Goal: Complete application form

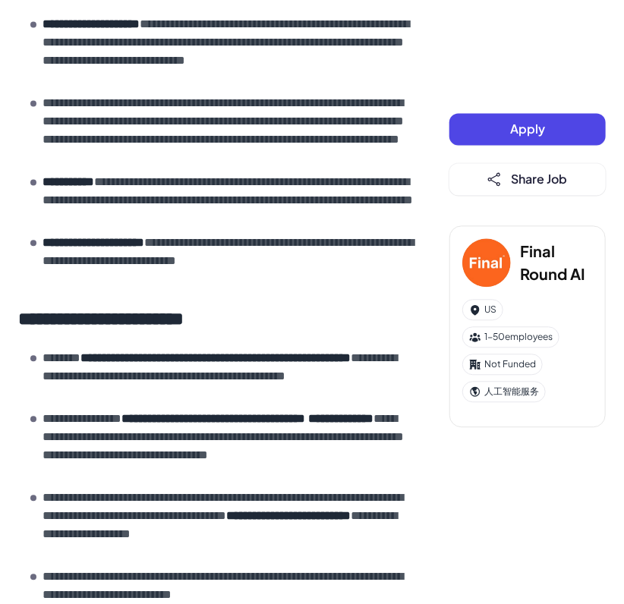
scroll to position [759, 0]
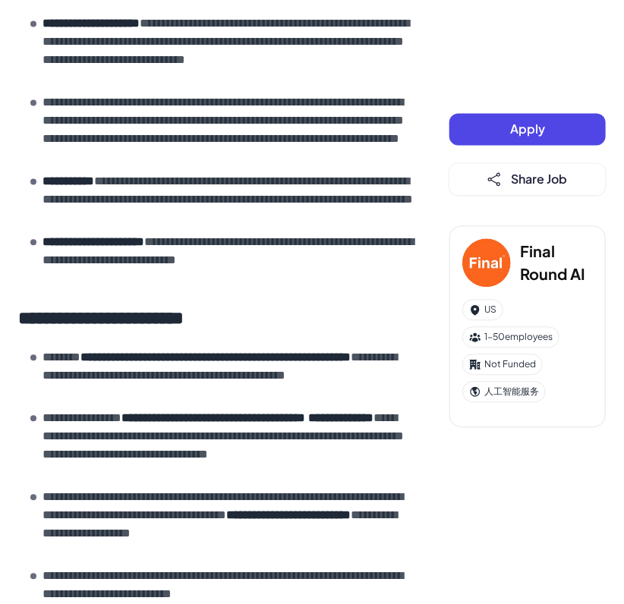
click at [527, 124] on span "Apply" at bounding box center [527, 129] width 35 height 16
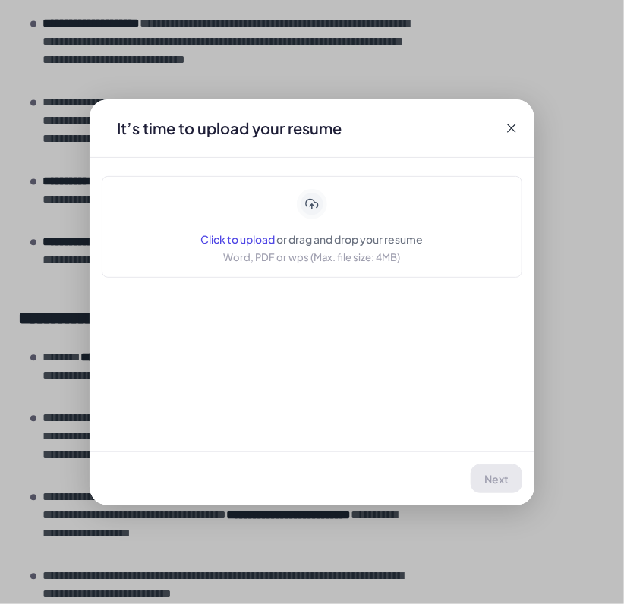
click at [256, 238] on span "Click to upload" at bounding box center [238, 239] width 74 height 14
click at [512, 124] on icon at bounding box center [511, 128] width 15 height 15
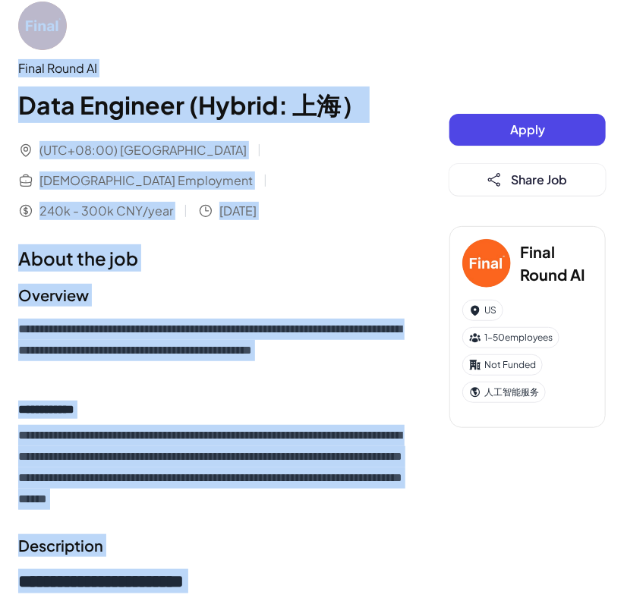
scroll to position [0, 0]
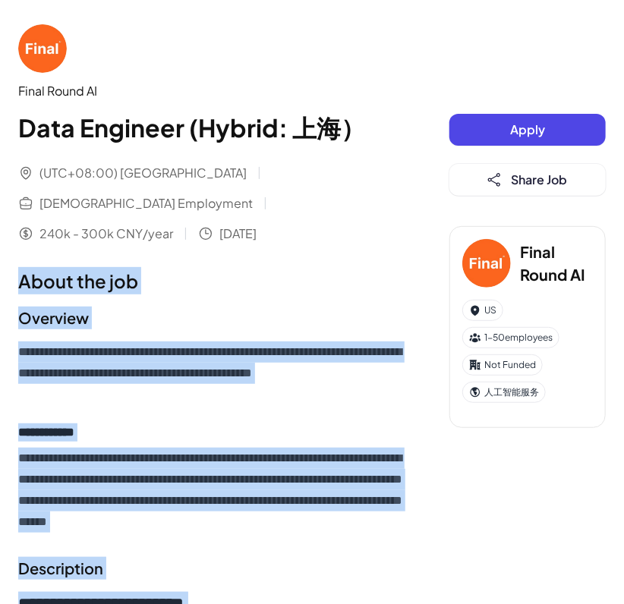
drag, startPoint x: 373, startPoint y: 360, endPoint x: -14, endPoint y: 251, distance: 401.4
copy div "**********"
click at [48, 51] on img at bounding box center [42, 48] width 49 height 49
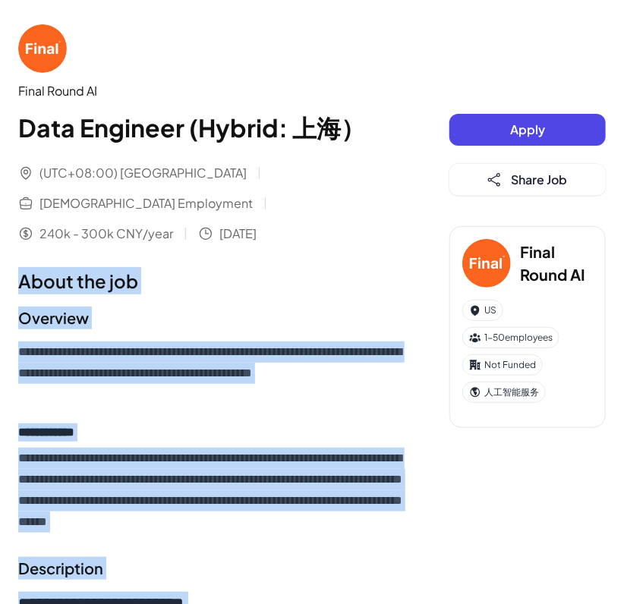
click at [48, 51] on img at bounding box center [42, 48] width 49 height 49
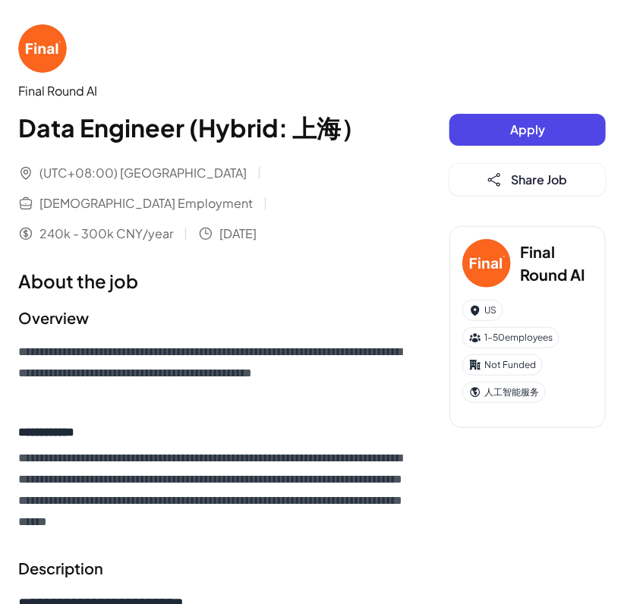
click at [46, 84] on div "Final Round AI" at bounding box center [218, 91] width 401 height 18
click at [46, 95] on div "Final Round AI" at bounding box center [218, 91] width 401 height 18
click at [489, 263] on img at bounding box center [486, 263] width 49 height 49
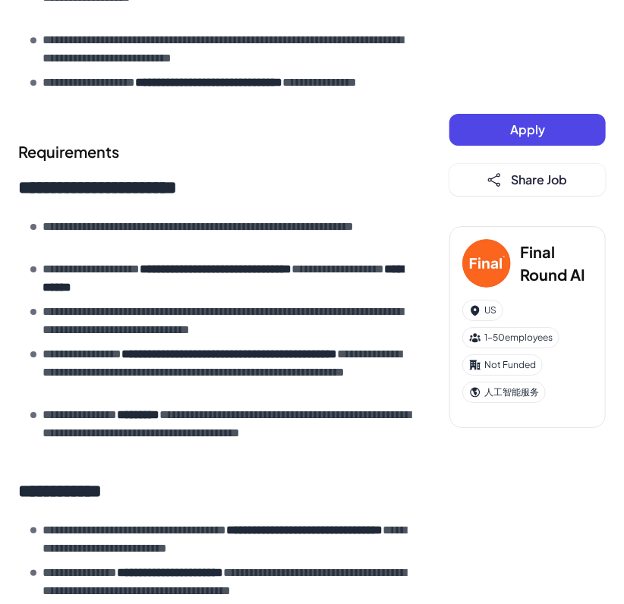
scroll to position [1559, 0]
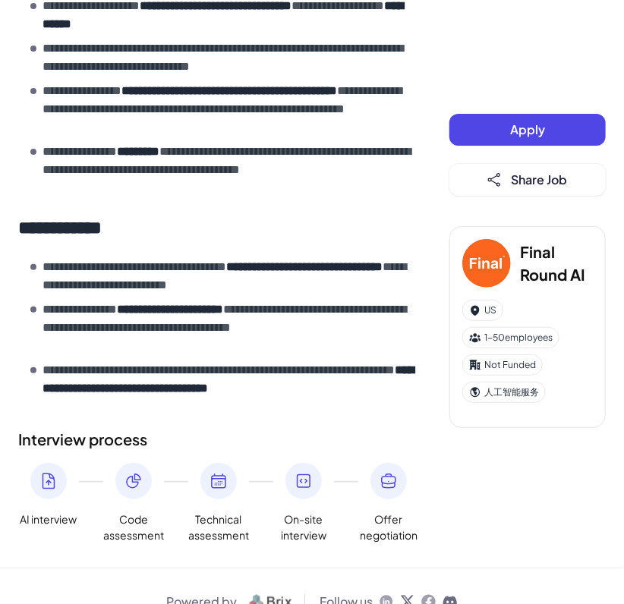
click at [42, 472] on icon at bounding box center [48, 481] width 18 height 18
click at [525, 132] on span "Apply" at bounding box center [527, 129] width 35 height 16
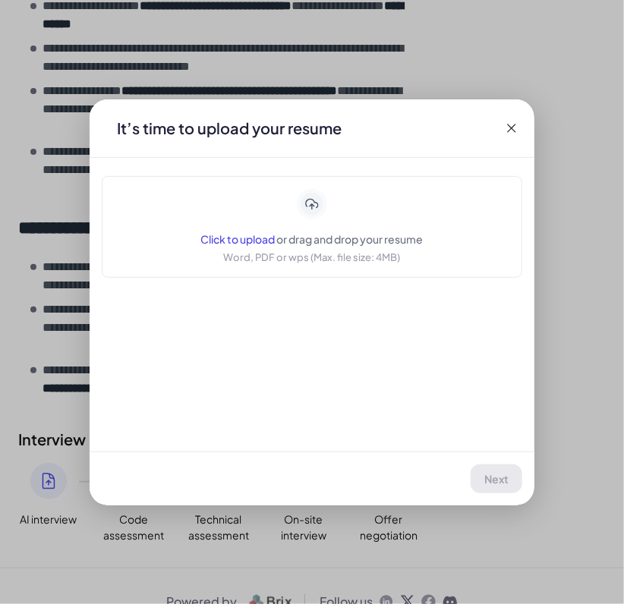
click at [234, 235] on span "Click to upload" at bounding box center [238, 239] width 74 height 14
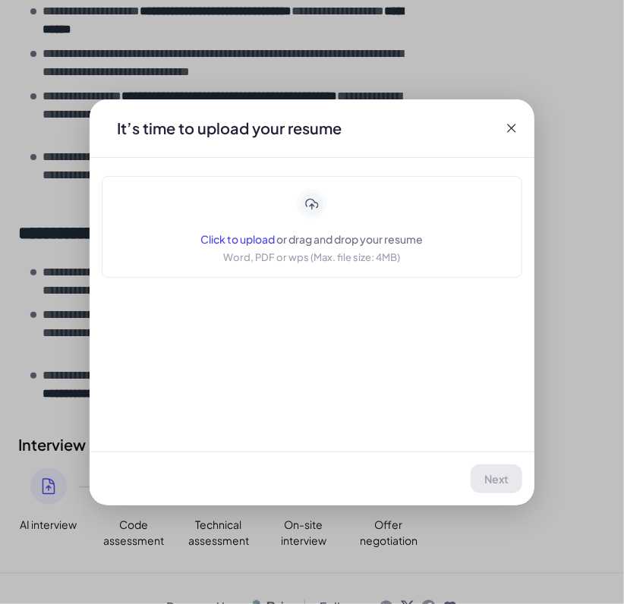
scroll to position [1555, 0]
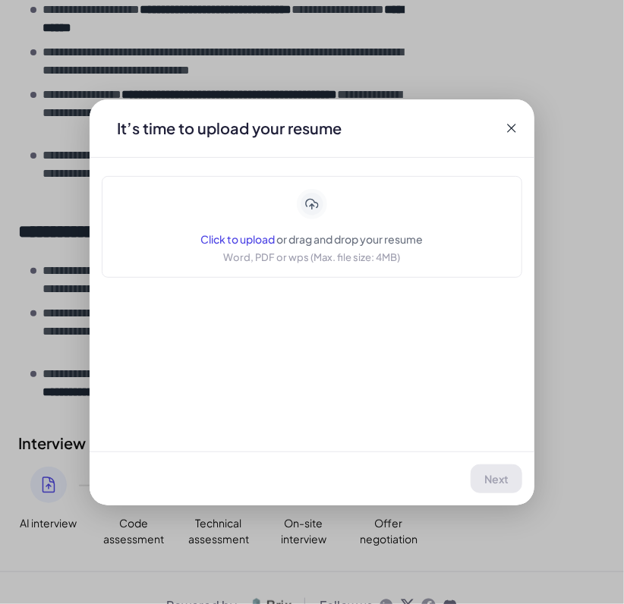
click at [25, 519] on div "Application Final Round AI | Data Engineer (Hybrid: 上海） It’s time to upload you…" at bounding box center [312, 302] width 624 height 604
drag, startPoint x: 389, startPoint y: 320, endPoint x: 307, endPoint y: 262, distance: 100.6
click at [389, 320] on div "It’s time to upload your resume Click to upload or drag and drop your resume Wo…" at bounding box center [312, 302] width 445 height 406
click at [253, 241] on span "Click to upload" at bounding box center [238, 239] width 74 height 14
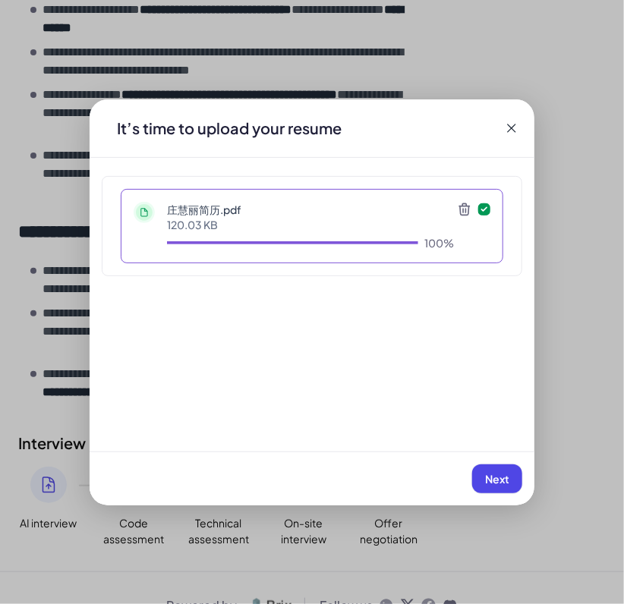
click at [497, 477] on span "Next" at bounding box center [497, 479] width 24 height 14
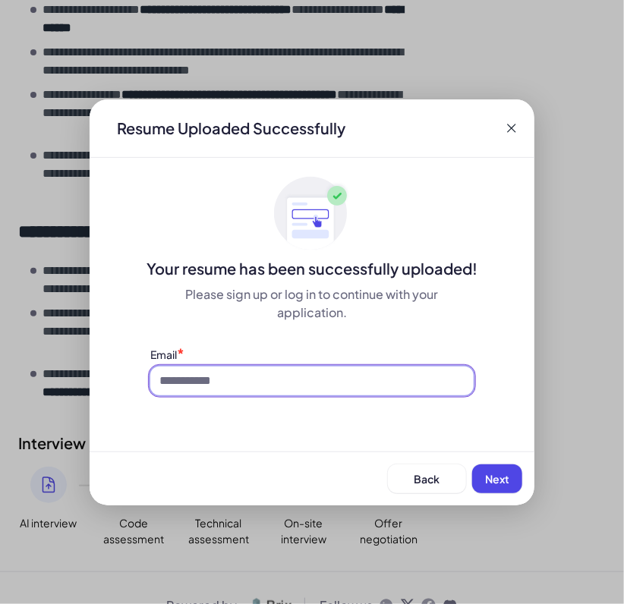
click at [237, 380] on input at bounding box center [311, 380] width 323 height 29
drag, startPoint x: 199, startPoint y: 380, endPoint x: -180, endPoint y: 381, distance: 378.6
click at [376, 388] on input "**********" at bounding box center [311, 380] width 323 height 29
type input "**********"
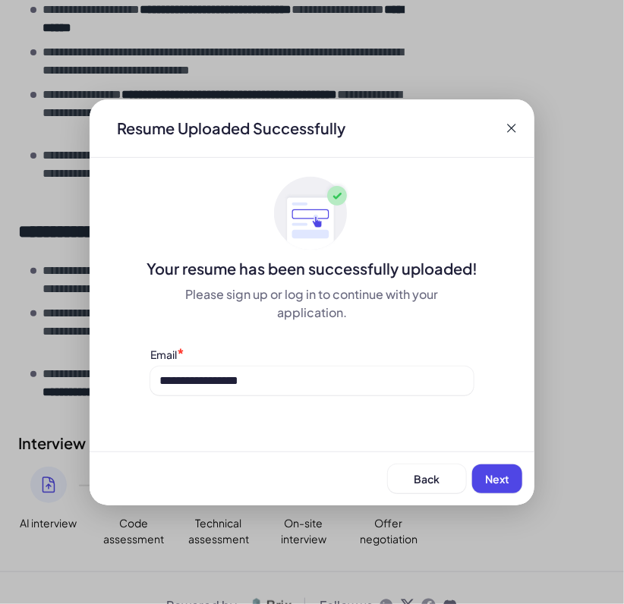
click at [499, 479] on span "Next" at bounding box center [497, 479] width 24 height 14
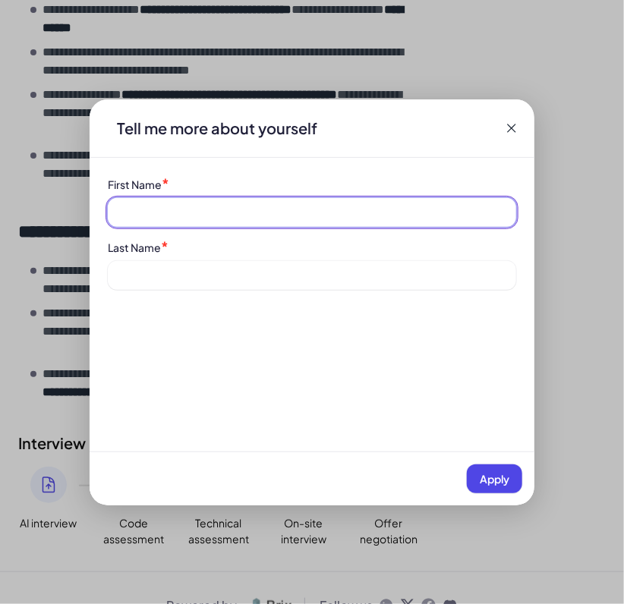
click at [249, 205] on input at bounding box center [312, 212] width 408 height 29
type input "*"
type input "******"
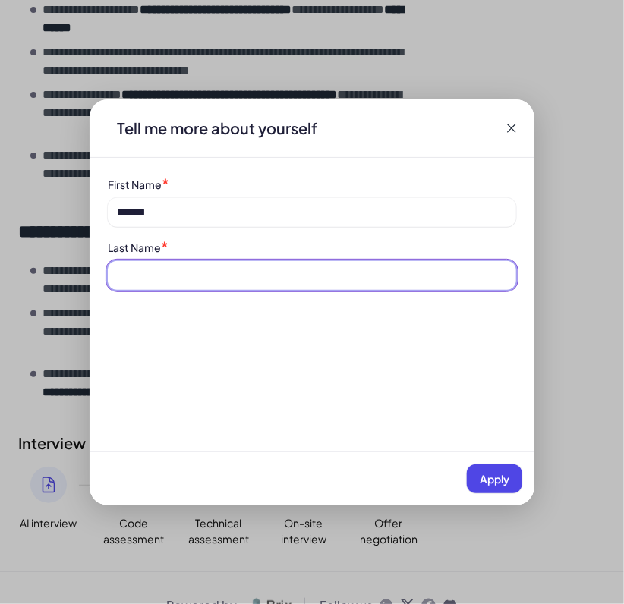
click at [168, 267] on input at bounding box center [312, 275] width 408 height 29
type input "*****"
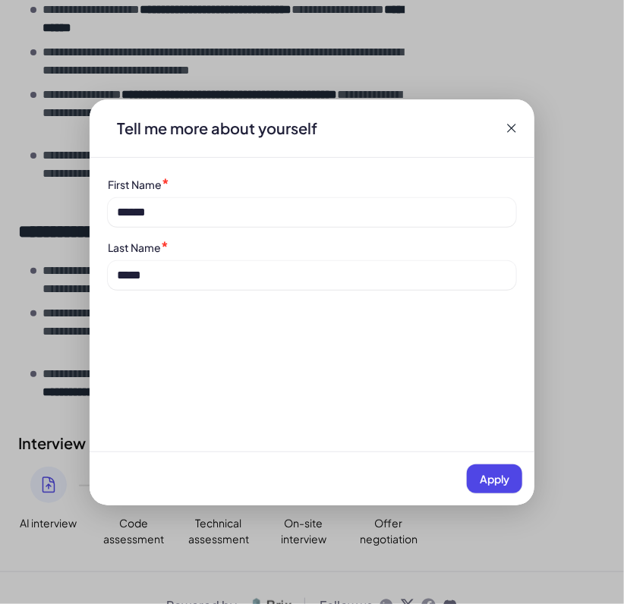
click at [495, 474] on span "Apply" at bounding box center [495, 479] width 30 height 14
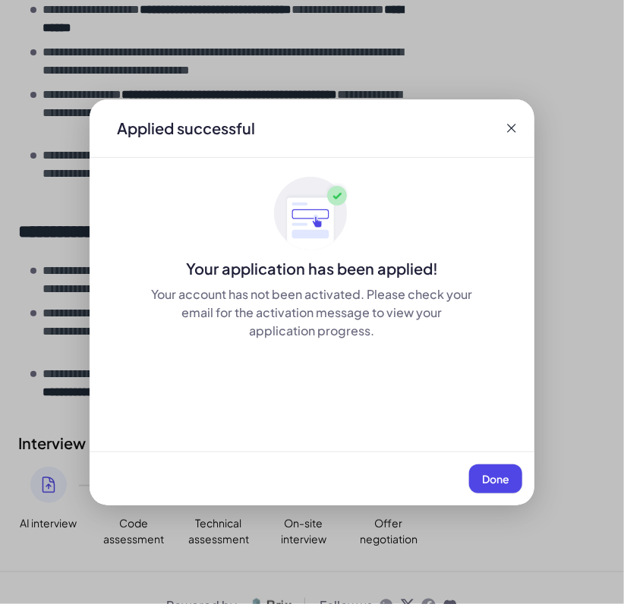
click at [489, 475] on span "Done" at bounding box center [495, 479] width 27 height 14
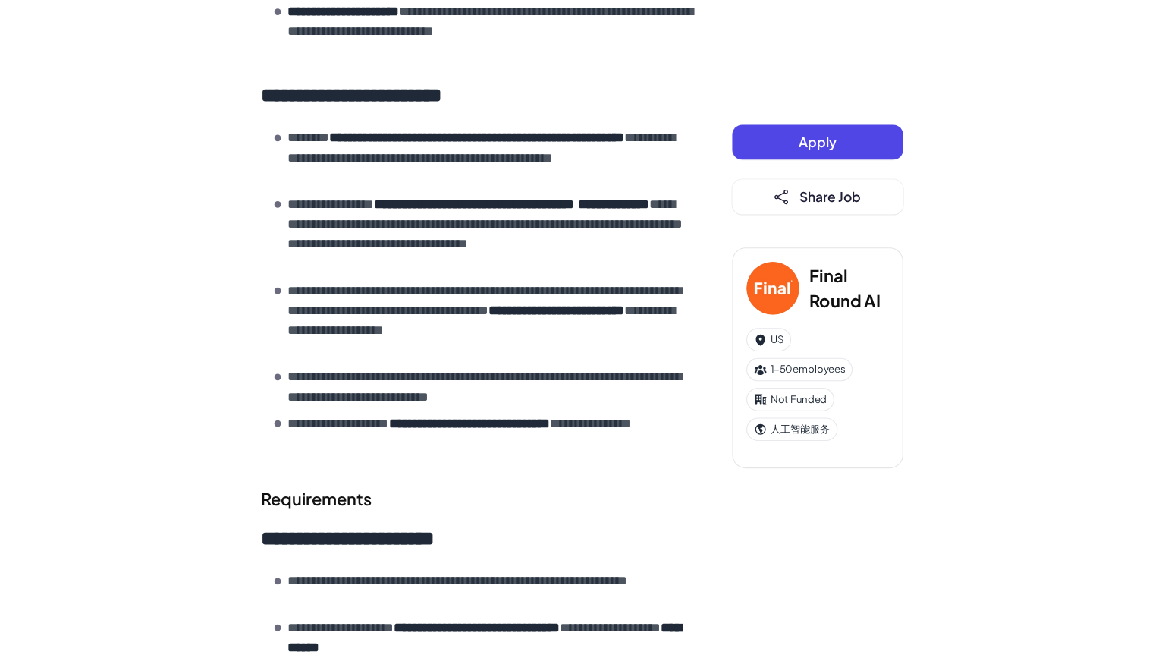
scroll to position [796, 0]
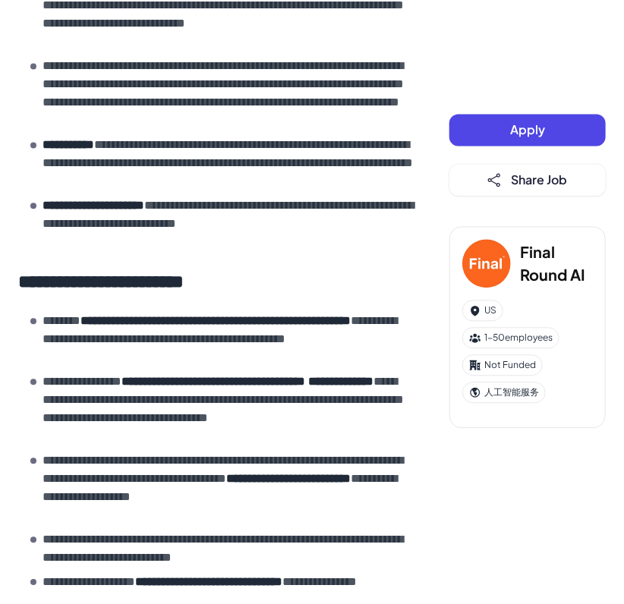
click at [505, 251] on img at bounding box center [486, 263] width 49 height 49
